Goal: Task Accomplishment & Management: Manage account settings

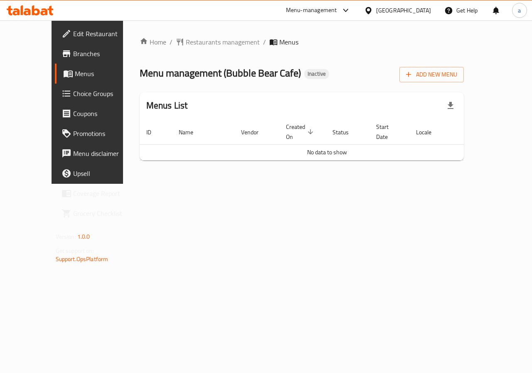
click at [73, 52] on span "Branches" at bounding box center [103, 54] width 61 height 10
click at [228, 184] on div "Home / Restaurants management / Menus Menu management ( Bubble Bear Cafe ) Inac…" at bounding box center [302, 101] width 358 height 163
drag, startPoint x: 40, startPoint y: 57, endPoint x: 47, endPoint y: 59, distance: 7.0
click at [73, 57] on span "Branches" at bounding box center [103, 54] width 61 height 10
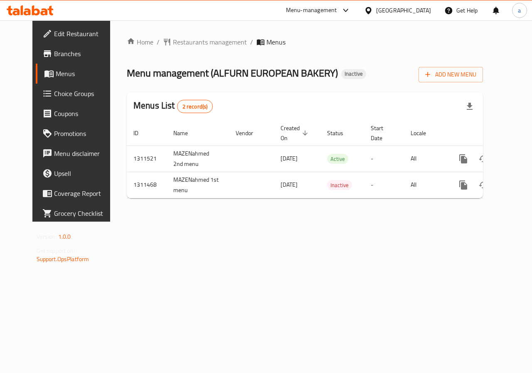
click at [217, 222] on div "Home / Restaurants management / Menus Menu management ( ALFURN EUROPEAN BAKERY …" at bounding box center [305, 120] width 390 height 201
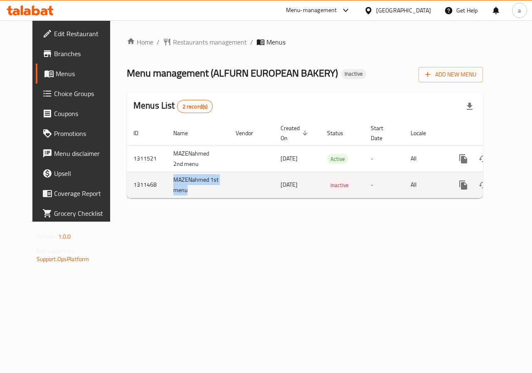
drag, startPoint x: 168, startPoint y: 176, endPoint x: 208, endPoint y: 195, distance: 43.7
click at [208, 195] on tr "1311468 MAZENahmed 1st menu [DATE] Inactive - All" at bounding box center [333, 185] width 413 height 26
click at [519, 184] on icon "enhanced table" at bounding box center [524, 185] width 10 height 10
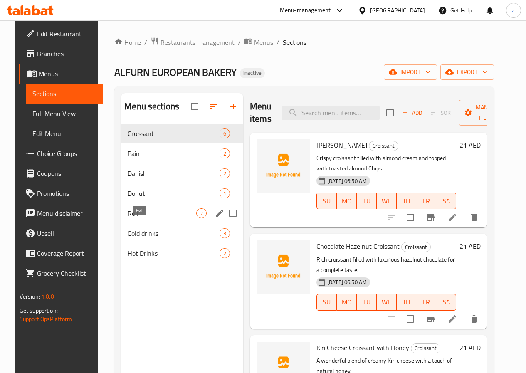
click at [131, 218] on span "Roll" at bounding box center [162, 213] width 69 height 10
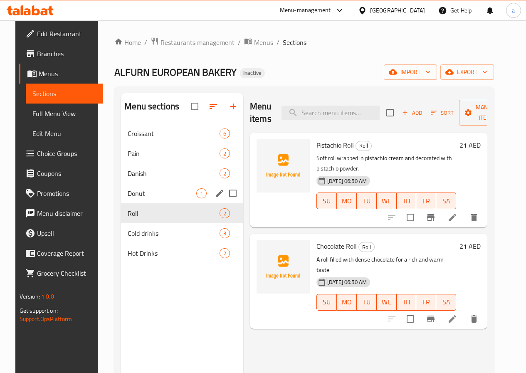
click at [134, 200] on div "Donut 1" at bounding box center [182, 193] width 122 height 20
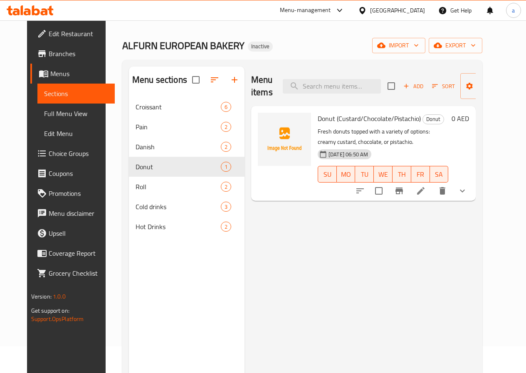
scroll to position [42, 0]
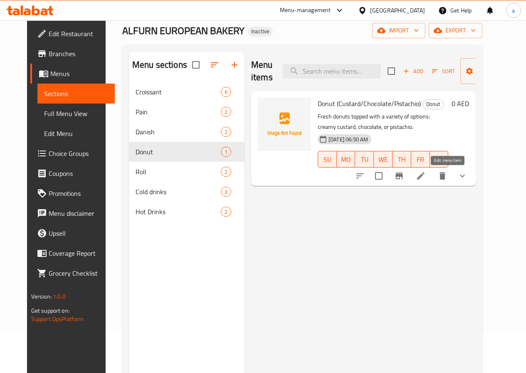
click at [425, 176] on icon at bounding box center [420, 175] width 7 height 7
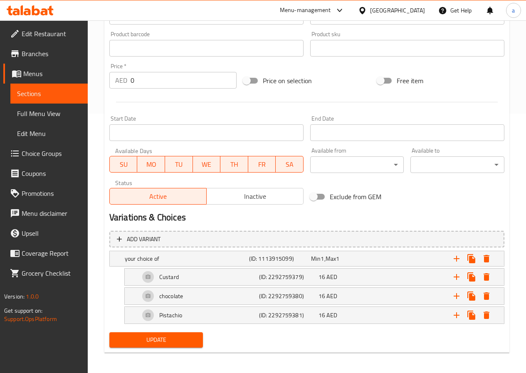
scroll to position [262, 0]
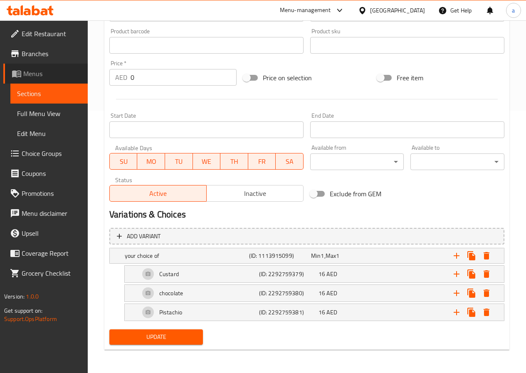
click at [36, 73] on span "Menus" at bounding box center [52, 74] width 58 height 10
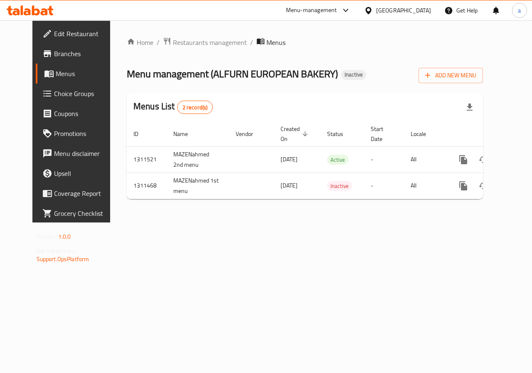
click at [190, 223] on div "Home / Restaurants management / Menus Menu management ( ALFURN EUROPEAN BAKERY …" at bounding box center [305, 121] width 390 height 202
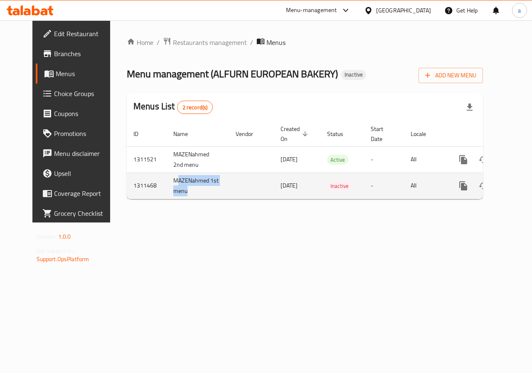
drag, startPoint x: 154, startPoint y: 179, endPoint x: 214, endPoint y: 187, distance: 60.5
click at [214, 187] on tr "1311468 MAZENahmed 1st menu [DATE] Inactive - All" at bounding box center [333, 186] width 413 height 26
click at [175, 179] on td "MAZENahmed 1st menu" at bounding box center [198, 186] width 62 height 26
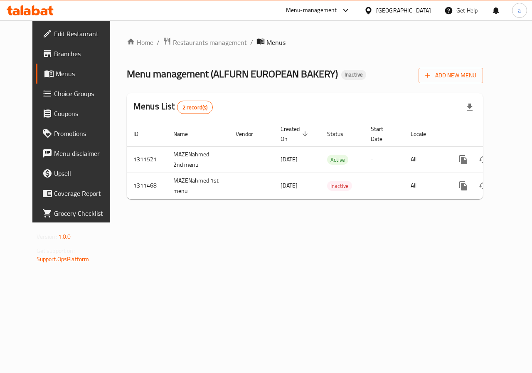
drag, startPoint x: 262, startPoint y: 251, endPoint x: 261, endPoint y: 243, distance: 7.9
click at [262, 223] on div "Home / Restaurants management / Menus Menu management ( ALFURN EUROPEAN BAKERY …" at bounding box center [305, 121] width 390 height 202
click at [54, 34] on span "Edit Restaurant" at bounding box center [84, 34] width 61 height 10
